Goal: Entertainment & Leisure: Consume media (video, audio)

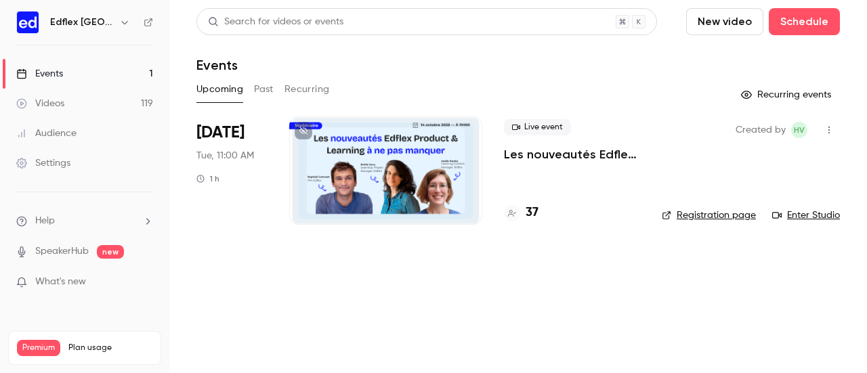
click at [64, 66] on link "Events 1" at bounding box center [84, 74] width 169 height 30
click at [45, 102] on div "Videos" at bounding box center [40, 104] width 48 height 14
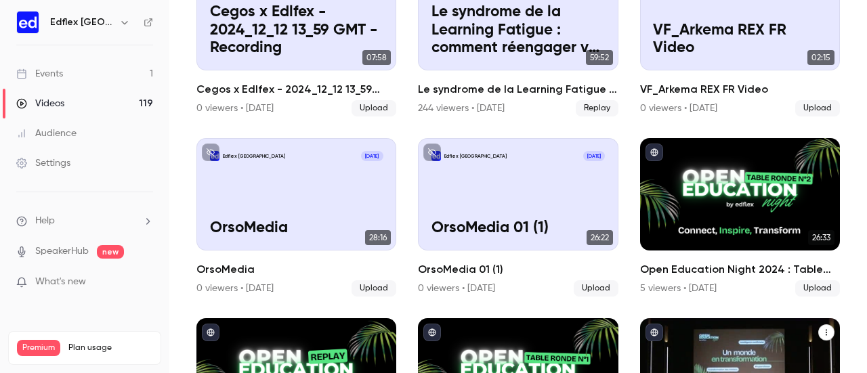
scroll to position [2502, 0]
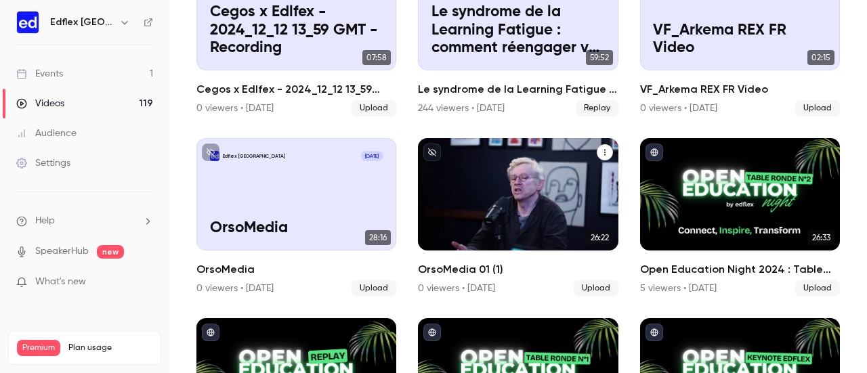
click at [452, 261] on h2 "OrsoMedia 01 (1)" at bounding box center [518, 269] width 200 height 16
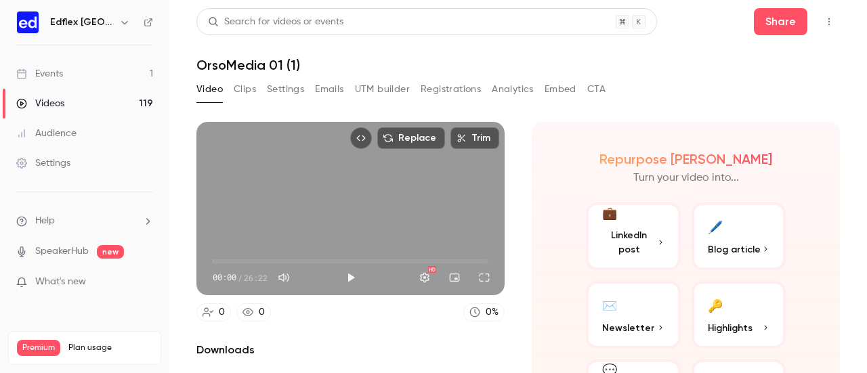
click at [278, 64] on h1 "OrsoMedia 01 (1)" at bounding box center [517, 65] width 643 height 16
click at [307, 60] on h1 "OrsoMedia 01 (1)" at bounding box center [517, 65] width 643 height 16
click at [293, 55] on header "Search for videos or events Share OrsoMedia 01 (1)" at bounding box center [517, 40] width 643 height 65
click at [293, 58] on h1 "OrsoMedia 01 (1)" at bounding box center [517, 65] width 643 height 16
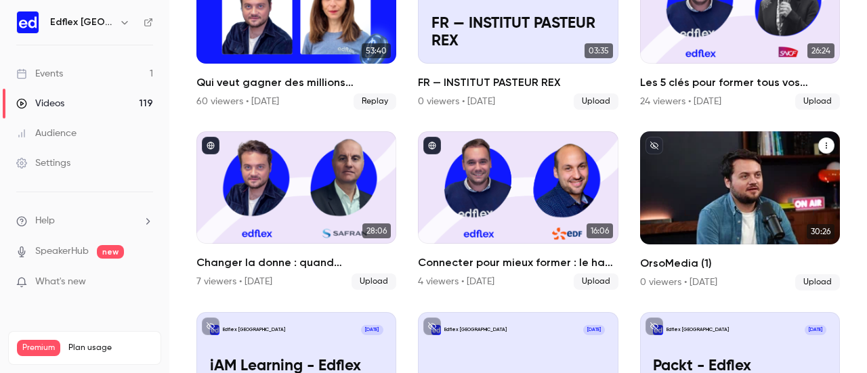
scroll to position [1969, 0]
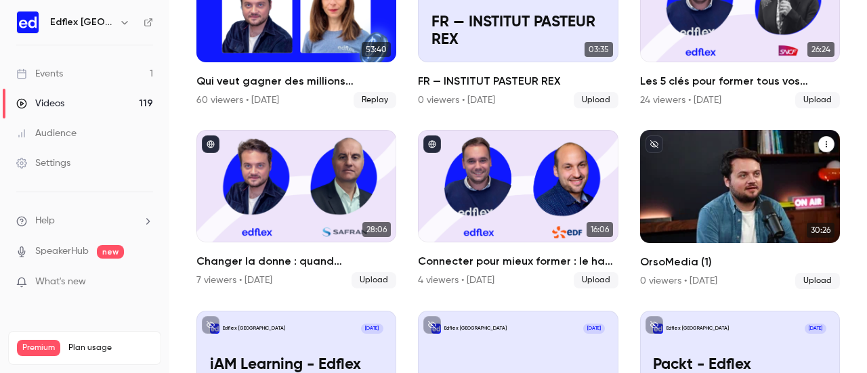
click at [652, 254] on h2 "OrsoMedia (1)" at bounding box center [740, 262] width 200 height 16
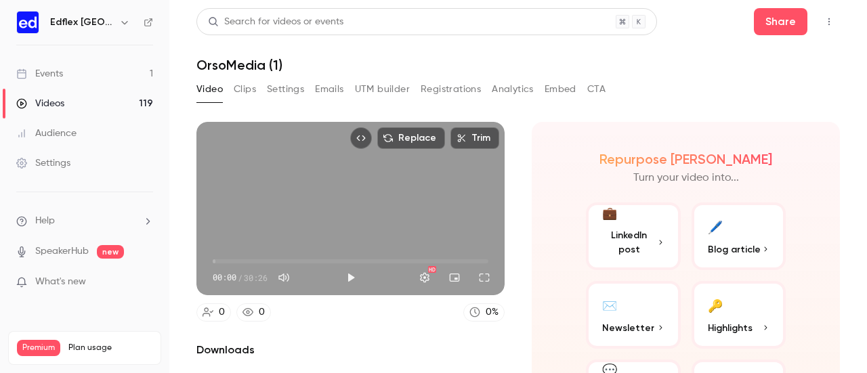
click at [247, 79] on button "Clips" at bounding box center [245, 90] width 22 height 22
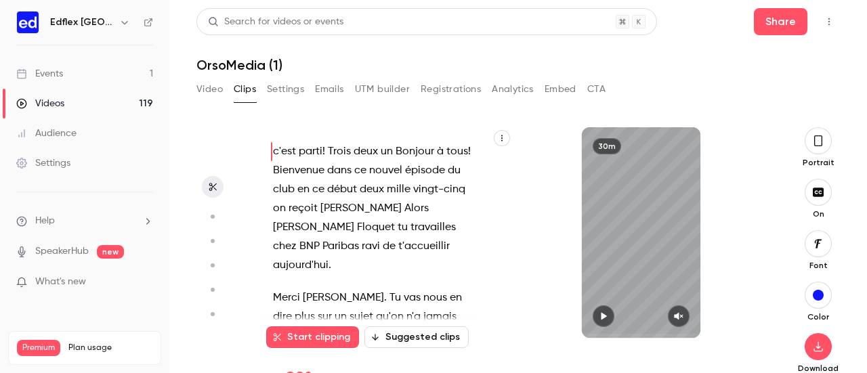
click at [284, 51] on header "Search for videos or events Share OrsoMedia (1)" at bounding box center [517, 40] width 643 height 65
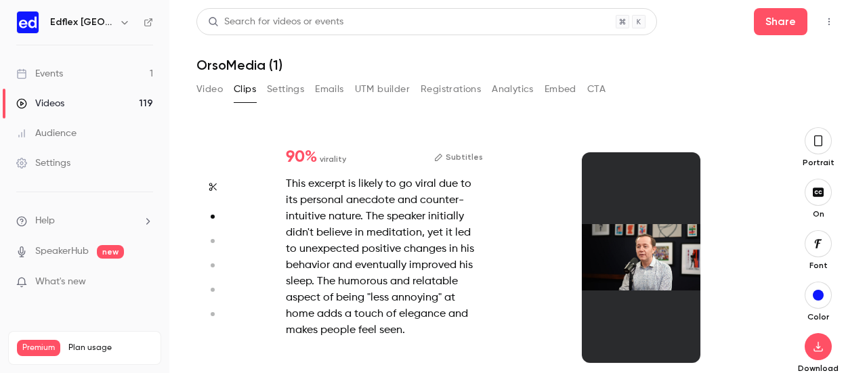
scroll to position [215, 0]
type input "*"
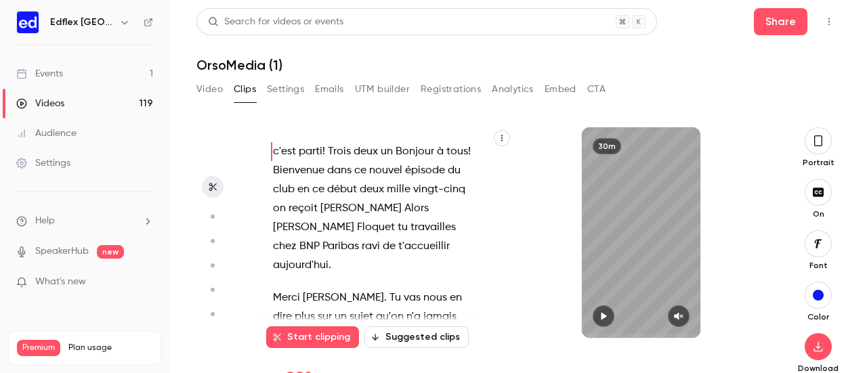
scroll to position [0, 0]
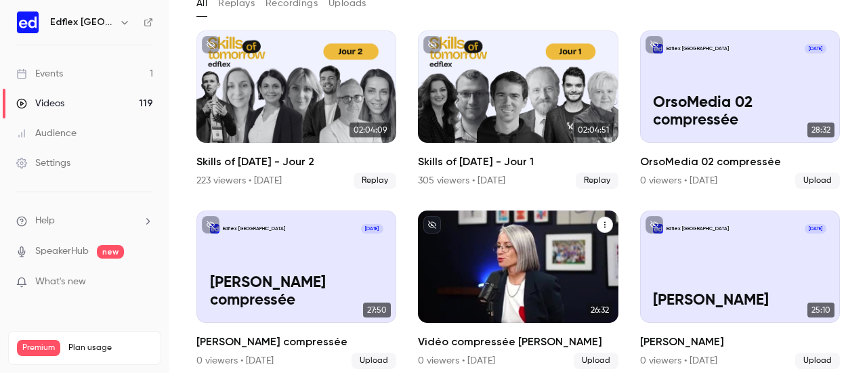
scroll to position [87, 0]
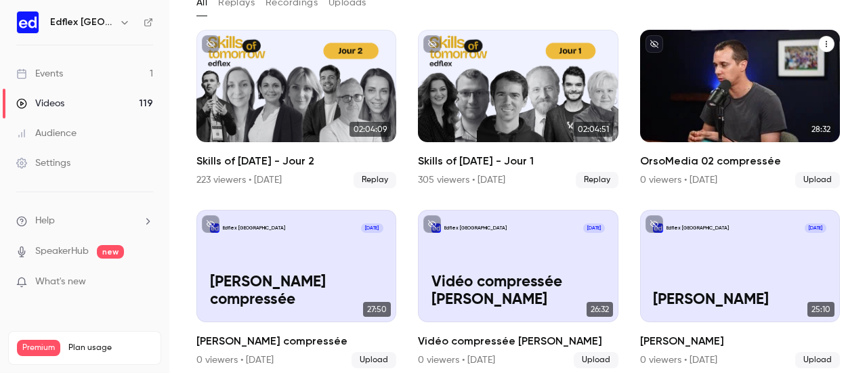
click at [820, 44] on button "OrsoMedia 02 compressée" at bounding box center [826, 44] width 16 height 16
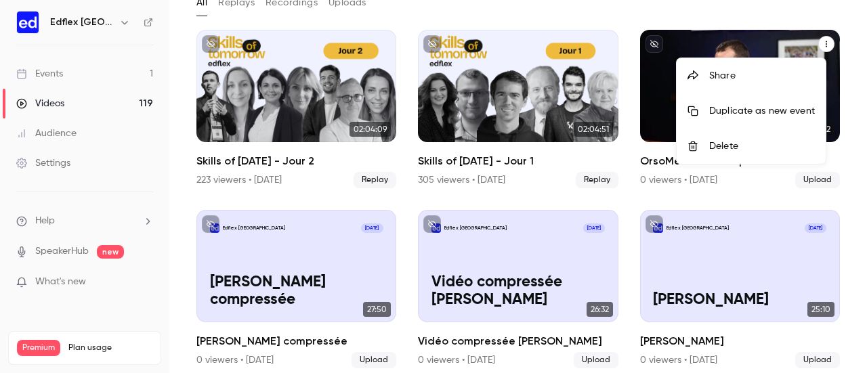
click at [849, 125] on div at bounding box center [433, 186] width 867 height 373
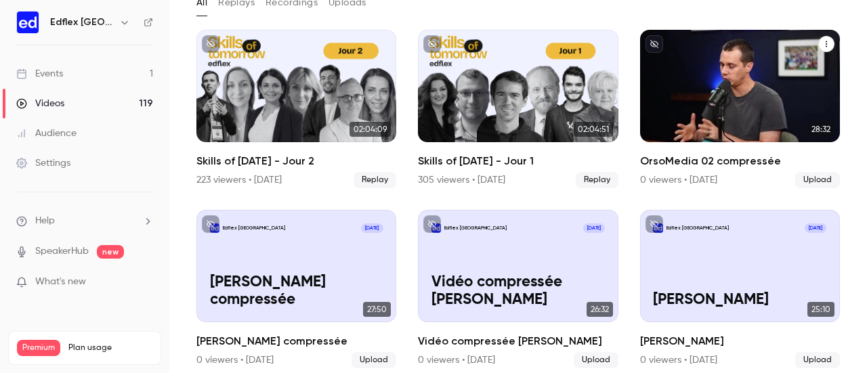
drag, startPoint x: 694, startPoint y: 158, endPoint x: 719, endPoint y: 161, distance: 25.2
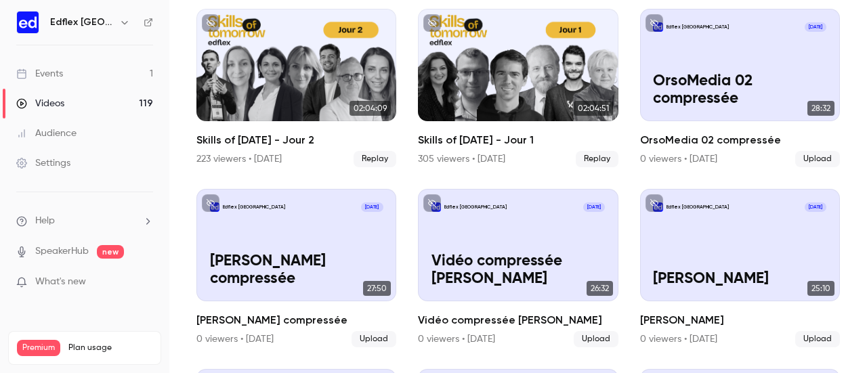
scroll to position [0, 0]
